Goal: Complete application form

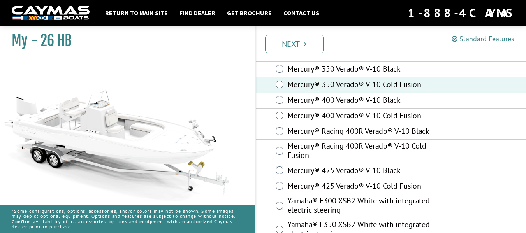
scroll to position [118, 0]
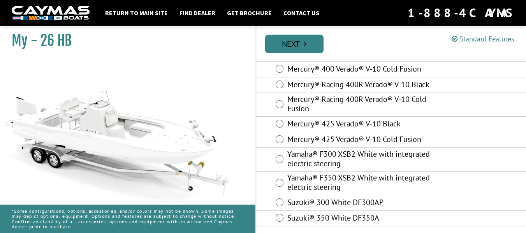
click at [313, 42] on link "Next" at bounding box center [294, 44] width 58 height 19
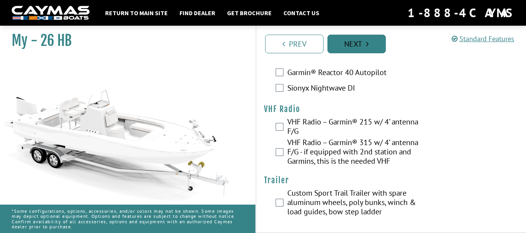
scroll to position [2506, 0]
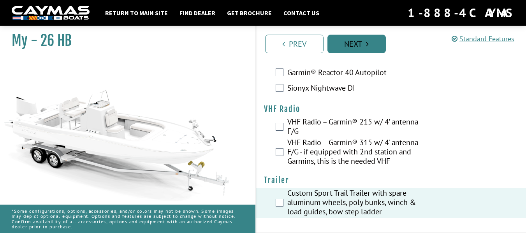
click at [369, 44] on icon "Pagination" at bounding box center [367, 44] width 3 height 8
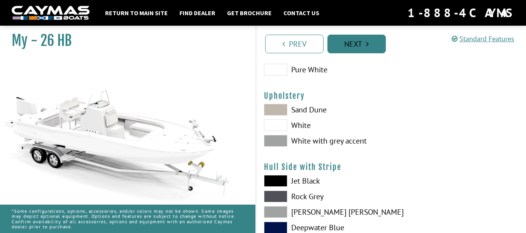
scroll to position [42, 0]
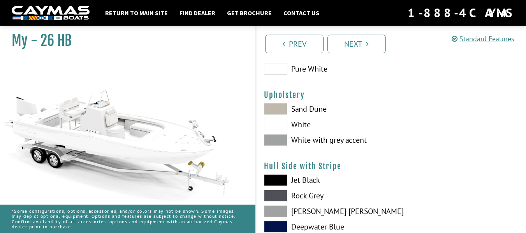
click at [276, 111] on span at bounding box center [275, 109] width 23 height 12
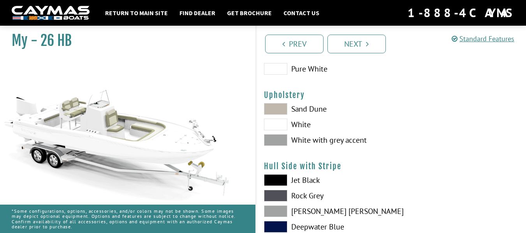
click at [279, 140] on span at bounding box center [275, 140] width 23 height 12
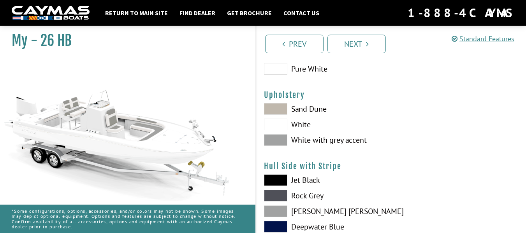
click at [280, 109] on span at bounding box center [275, 109] width 23 height 12
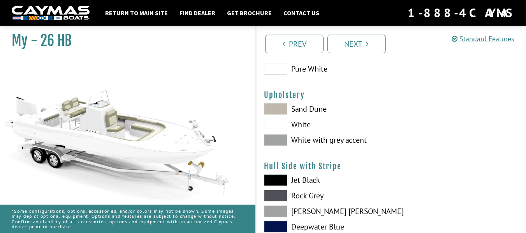
click at [275, 139] on span at bounding box center [275, 140] width 23 height 12
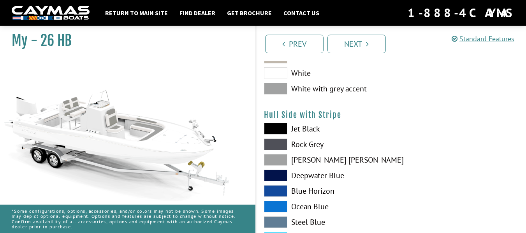
scroll to position [95, 0]
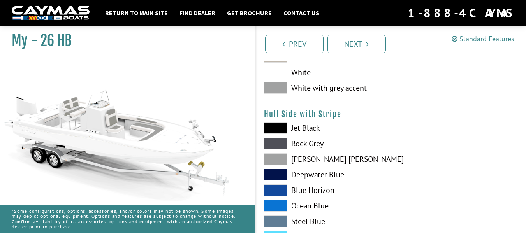
click at [277, 158] on span at bounding box center [275, 159] width 23 height 12
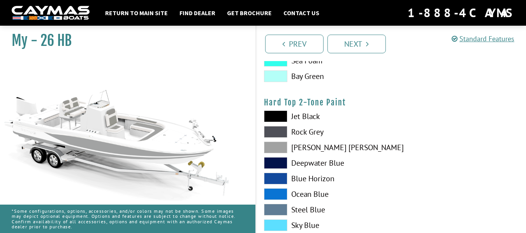
scroll to position [694, 0]
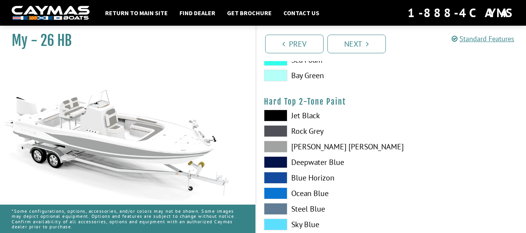
click at [276, 150] on span at bounding box center [275, 147] width 23 height 12
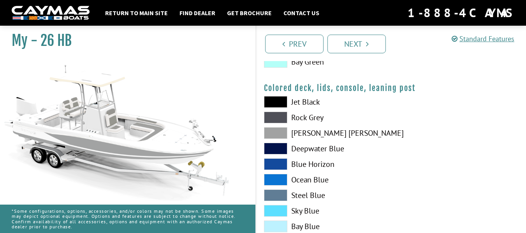
scroll to position [904, 0]
click at [279, 132] on span at bounding box center [275, 133] width 23 height 12
click at [279, 134] on span at bounding box center [275, 133] width 23 height 12
click at [279, 162] on span at bounding box center [275, 164] width 23 height 12
click at [278, 161] on span at bounding box center [275, 164] width 23 height 12
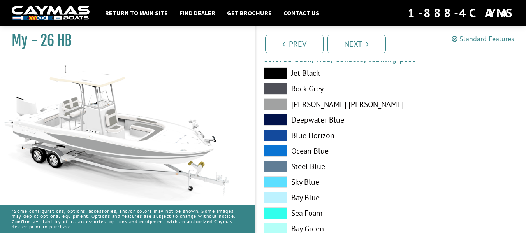
scroll to position [957, 0]
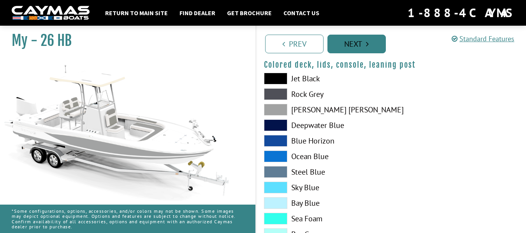
click at [357, 44] on link "Next" at bounding box center [356, 44] width 58 height 19
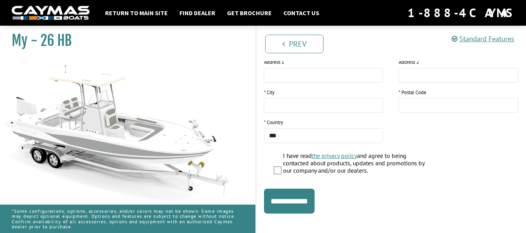
scroll to position [199, 0]
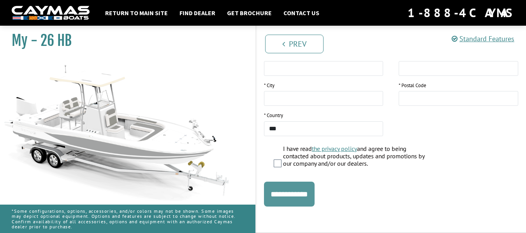
click at [304, 190] on input "**********" at bounding box center [289, 194] width 51 height 25
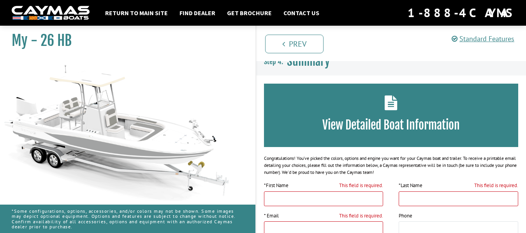
scroll to position [0, 0]
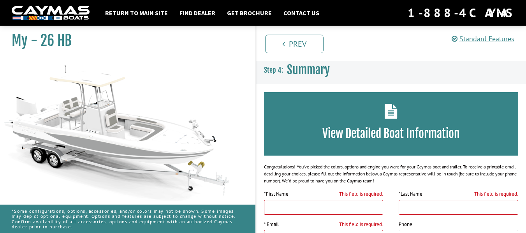
click at [403, 133] on h3 "View Detailed Boat Information" at bounding box center [391, 133] width 231 height 14
click at [394, 111] on icon at bounding box center [390, 111] width 13 height 15
